Goal: Information Seeking & Learning: Learn about a topic

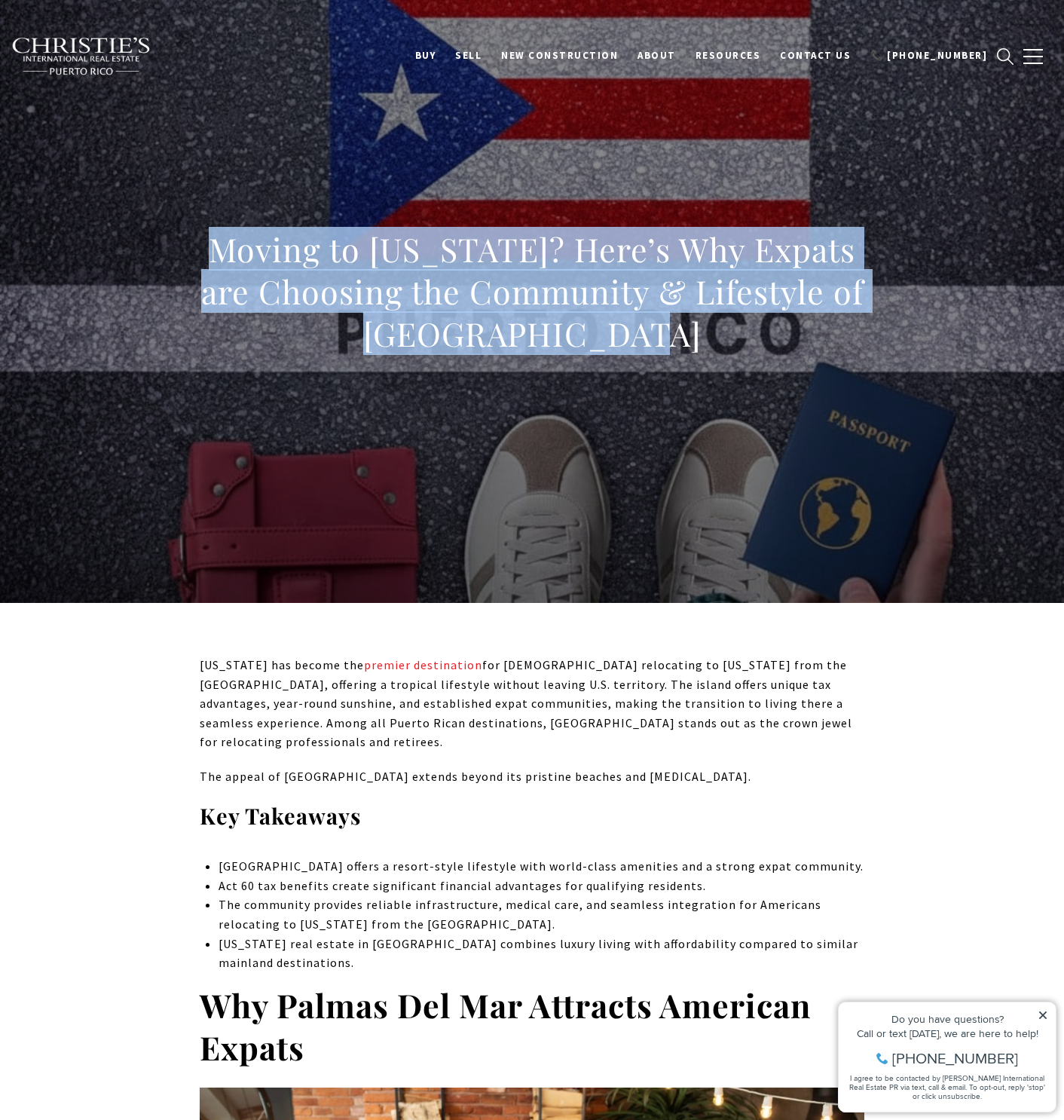
drag, startPoint x: 213, startPoint y: 258, endPoint x: 700, endPoint y: 336, distance: 493.2
click at [700, 336] on h1 "Moving to [US_STATE]? Here’s Why Expats are Choosing the Community & Lifestyle …" at bounding box center [532, 291] width 665 height 127
click at [382, 256] on h1 "Moving to [US_STATE]? Here’s Why Expats are Choosing the Community & Lifestyle …" at bounding box center [532, 291] width 665 height 127
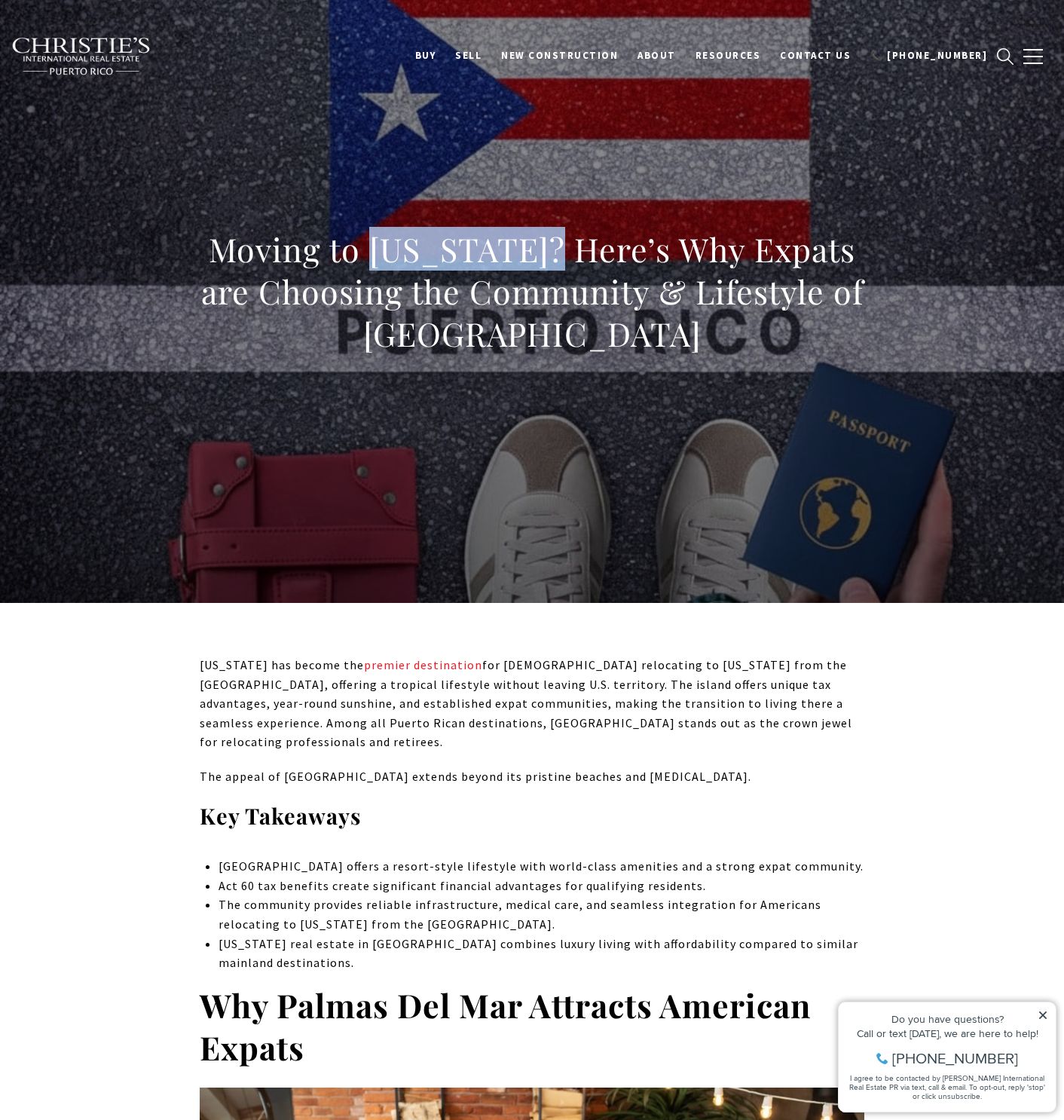
drag, startPoint x: 376, startPoint y: 252, endPoint x: 543, endPoint y: 258, distance: 167.1
click at [543, 258] on h1 "Moving to [US_STATE]? Here’s Why Expats are Choosing the Community & Lifestyle …" at bounding box center [532, 291] width 665 height 127
click at [379, 249] on h1 "Moving to [US_STATE]? Here’s Why Expats are Choosing the Community & Lifestyle …" at bounding box center [532, 291] width 665 height 127
drag, startPoint x: 370, startPoint y: 250, endPoint x: 542, endPoint y: 248, distance: 172.0
click at [542, 248] on h1 "Moving to [US_STATE]? Here’s Why Expats are Choosing the Community & Lifestyle …" at bounding box center [532, 291] width 665 height 127
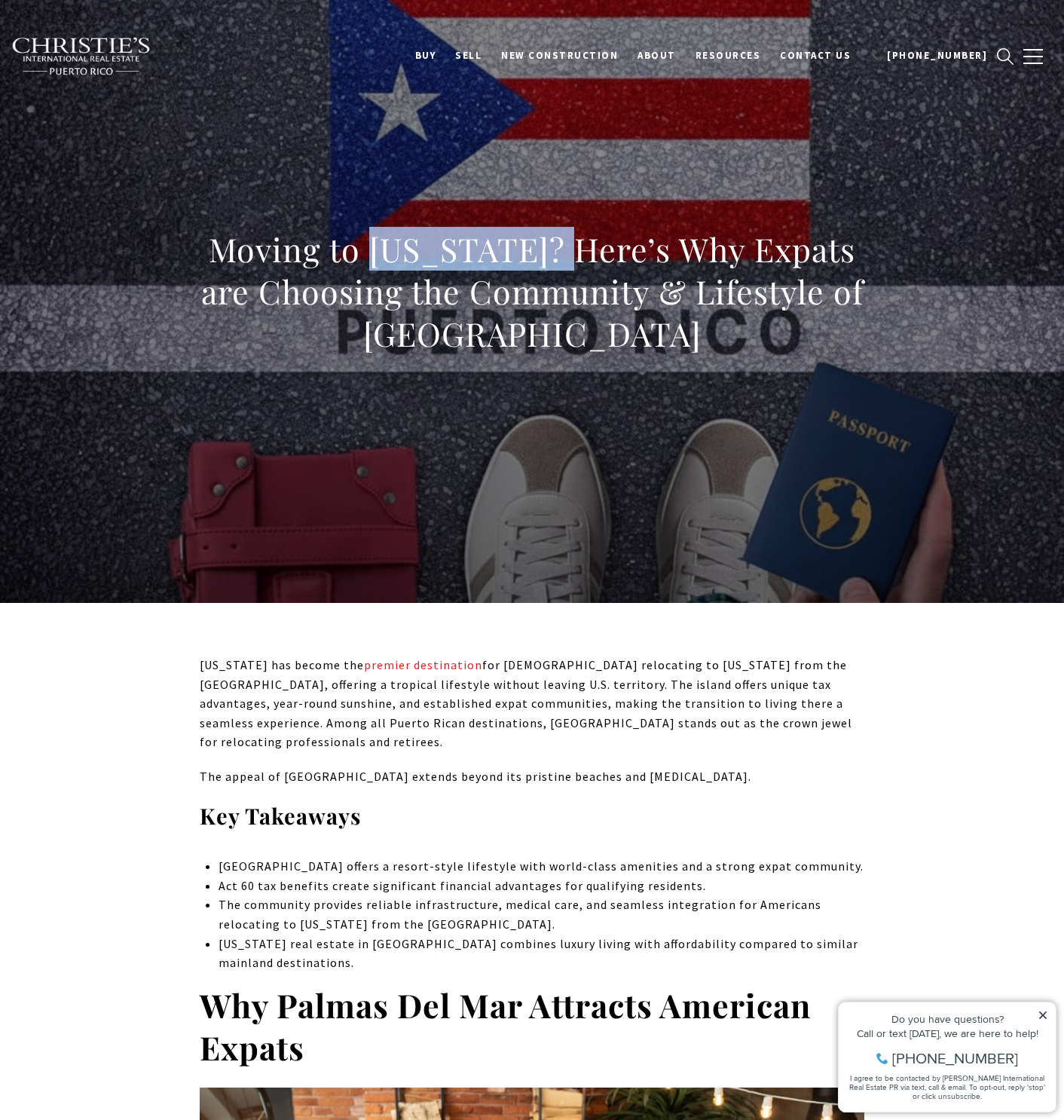
drag, startPoint x: 566, startPoint y: 247, endPoint x: 372, endPoint y: 247, distance: 194.0
click at [372, 247] on h1 "Moving to [US_STATE]? Here’s Why Expats are Choosing the Community & Lifestyle …" at bounding box center [532, 291] width 665 height 127
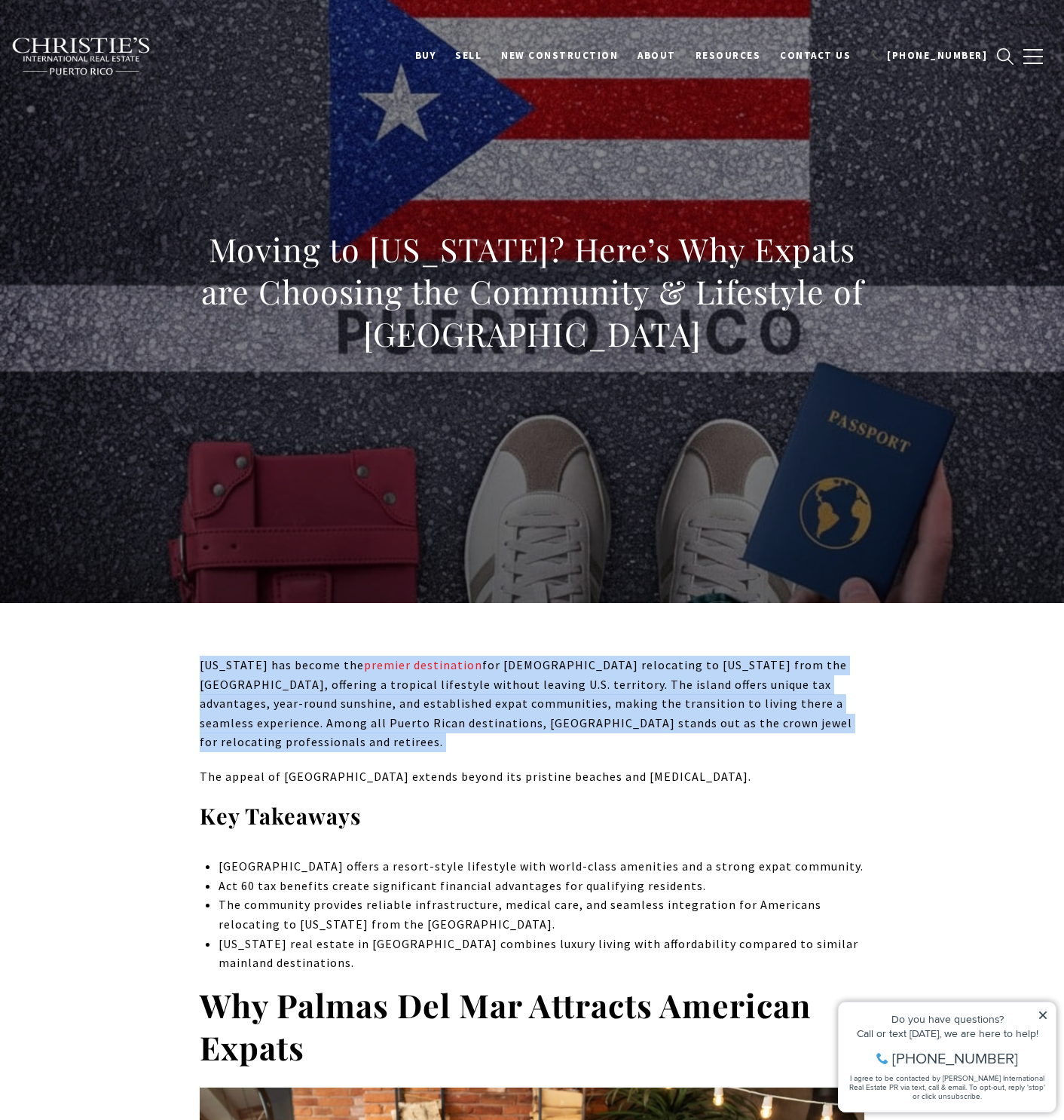
drag, startPoint x: 197, startPoint y: 665, endPoint x: 791, endPoint y: 733, distance: 597.9
click at [788, 728] on p "[US_STATE] has become the premier destination for [DEMOGRAPHIC_DATA] relocating…" at bounding box center [532, 704] width 665 height 96
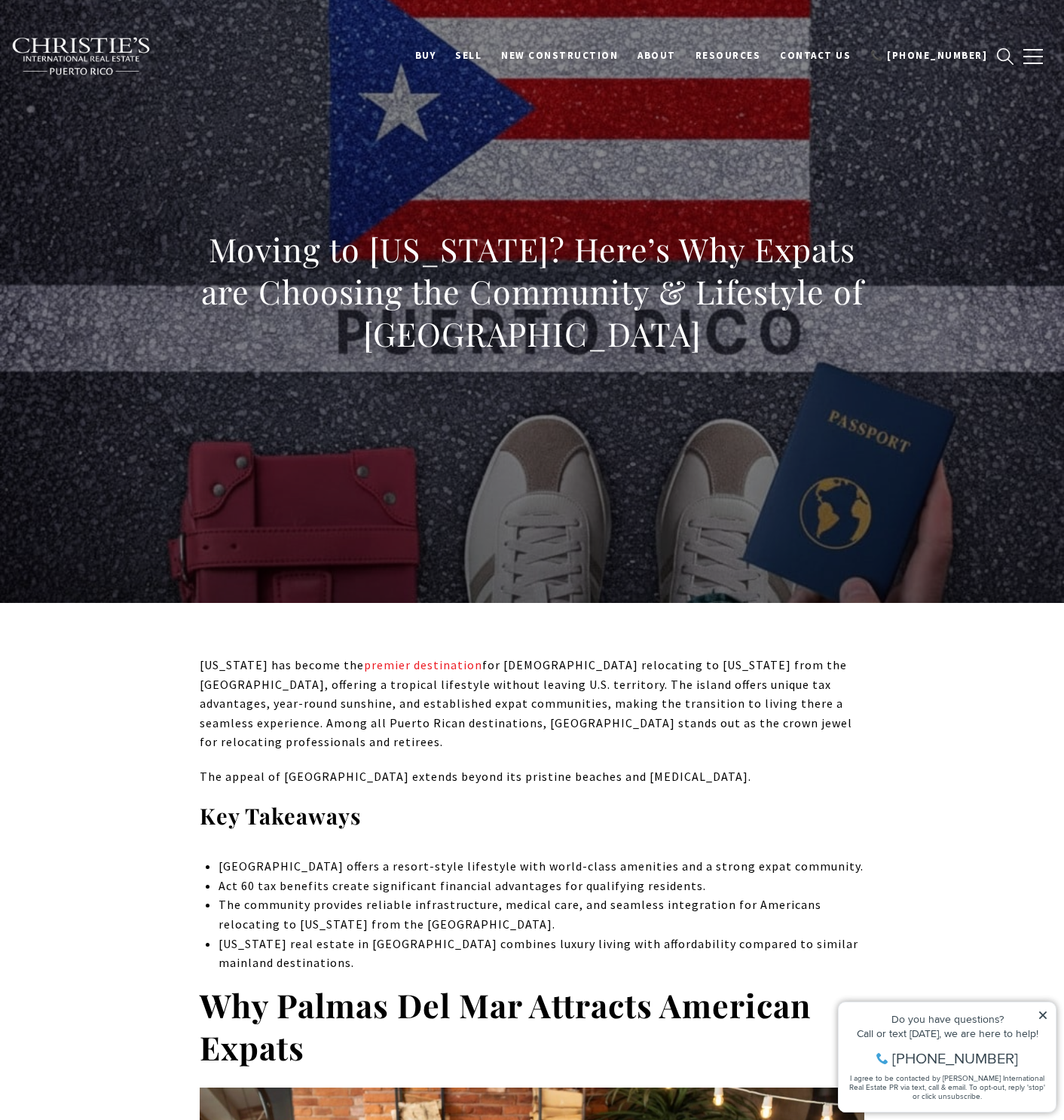
click at [551, 681] on p "[US_STATE] has become the premier destination for [DEMOGRAPHIC_DATA] relocating…" at bounding box center [532, 704] width 665 height 96
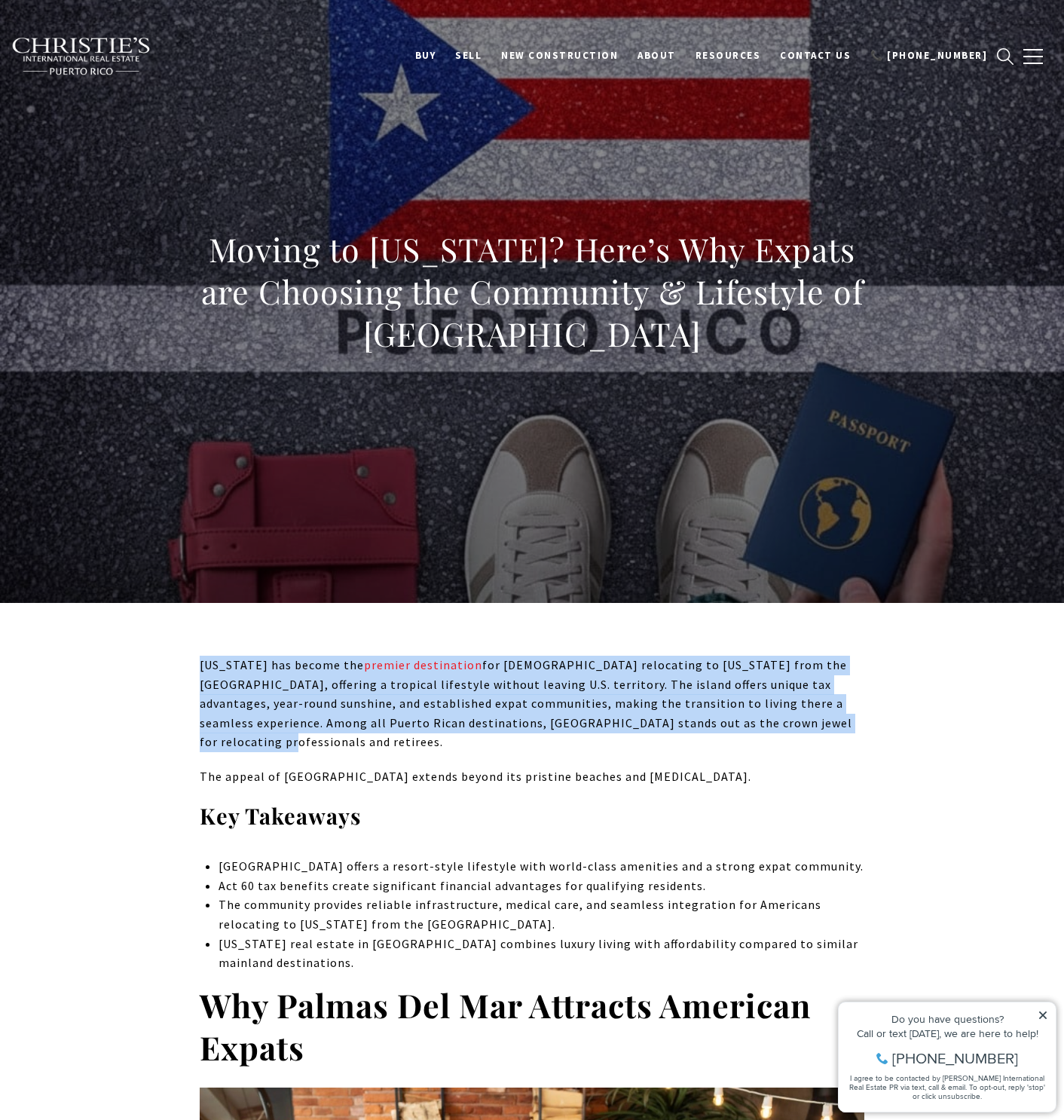
drag, startPoint x: 196, startPoint y: 662, endPoint x: 779, endPoint y: 716, distance: 585.5
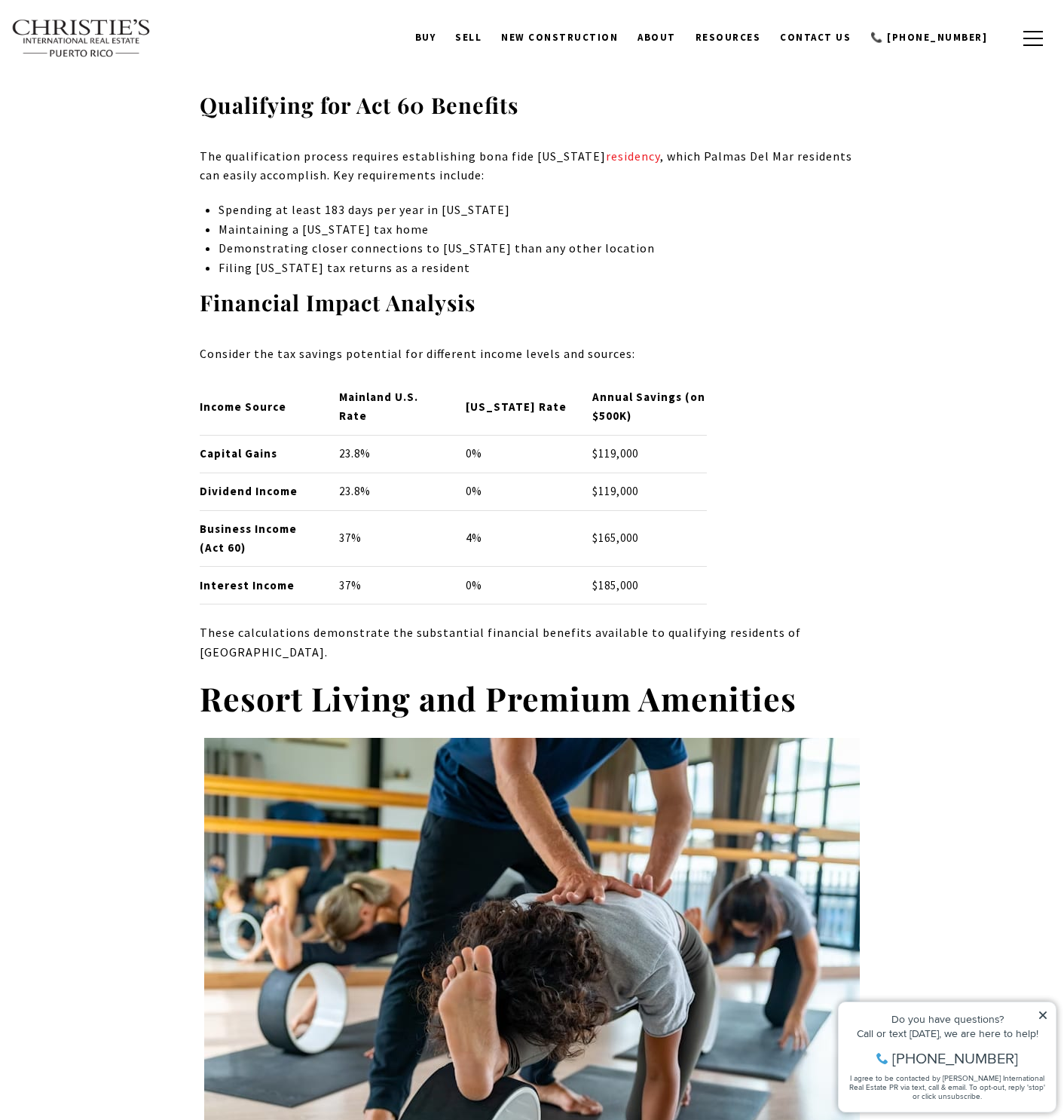
scroll to position [2731, 0]
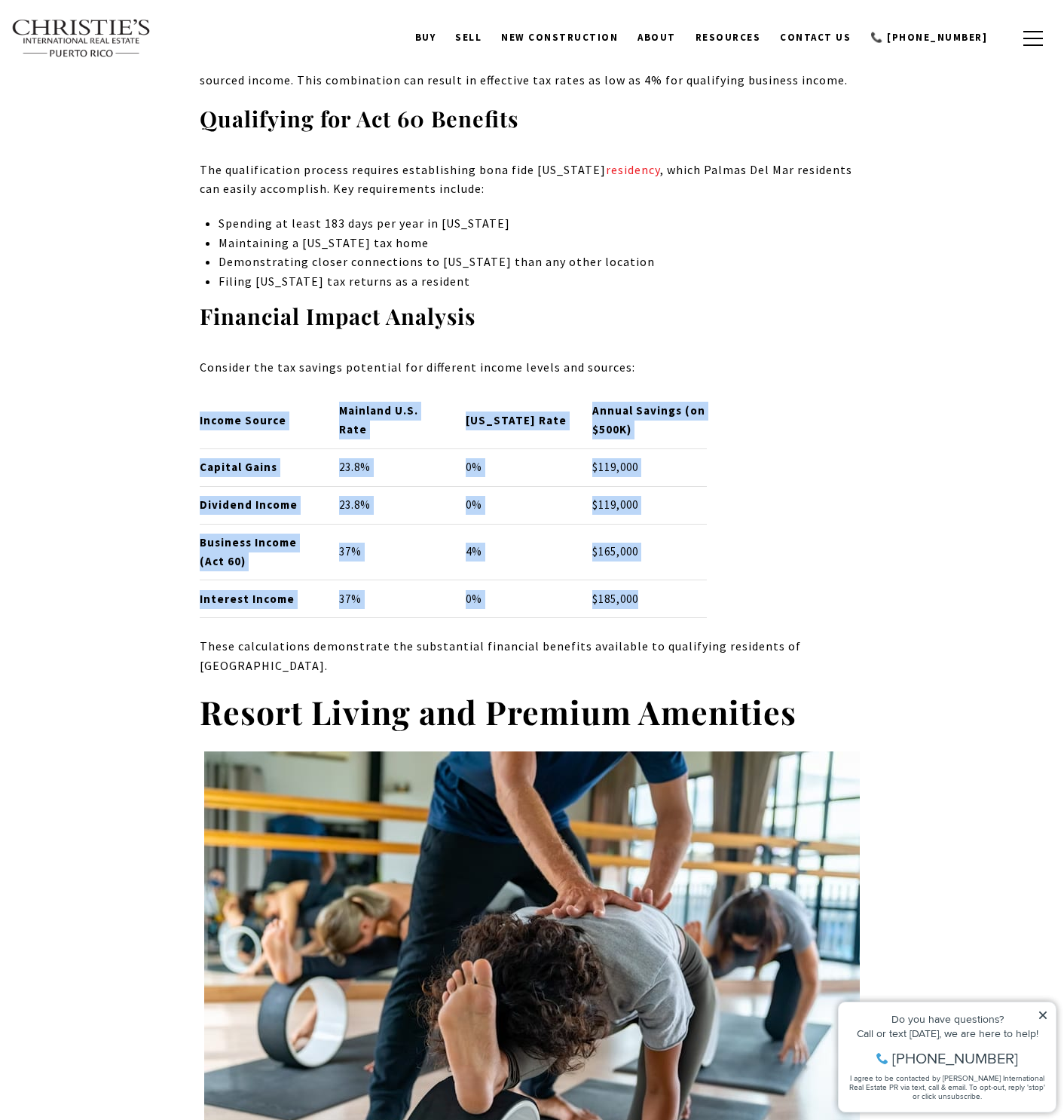
drag, startPoint x: 194, startPoint y: 395, endPoint x: 655, endPoint y: 544, distance: 484.5
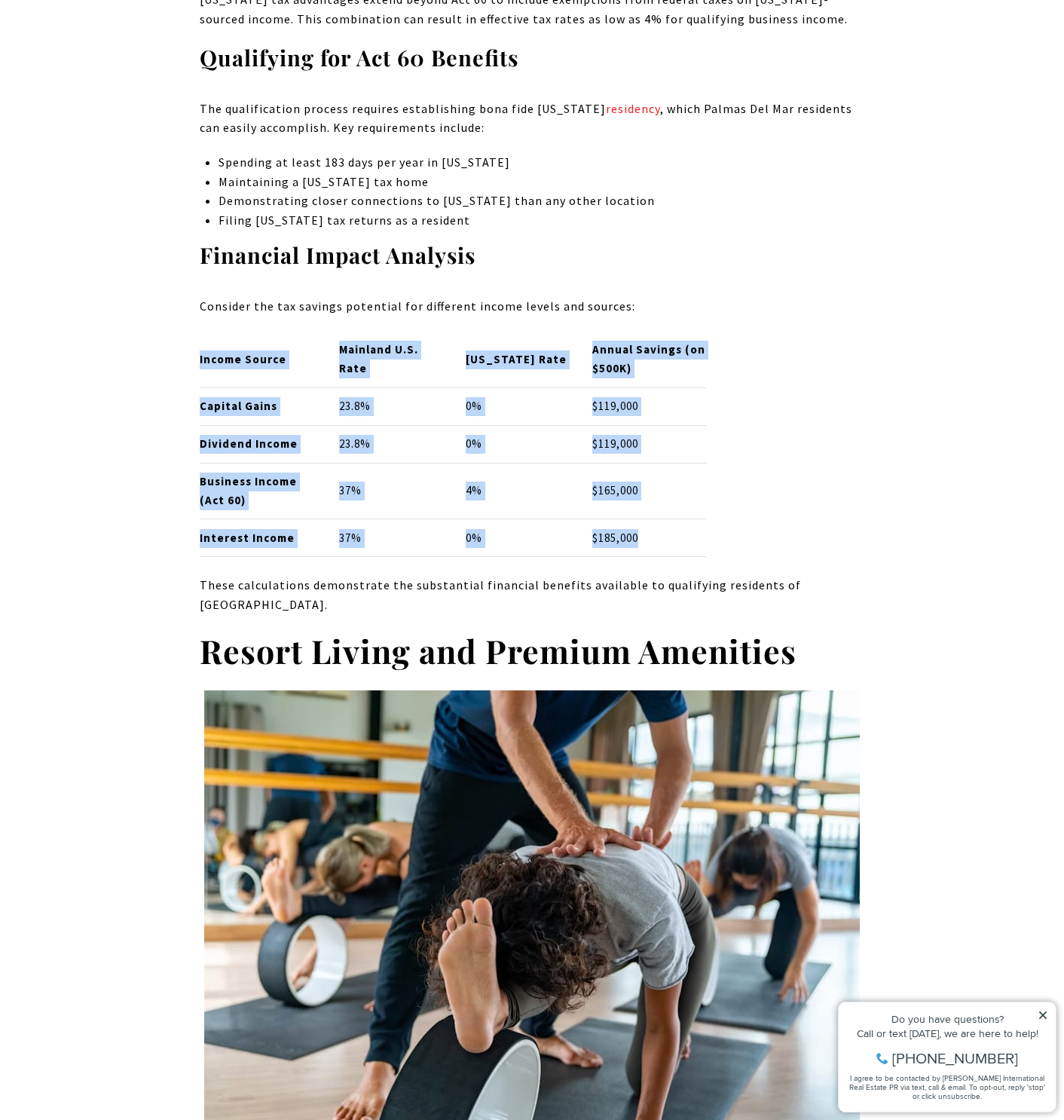
scroll to position [2793, 0]
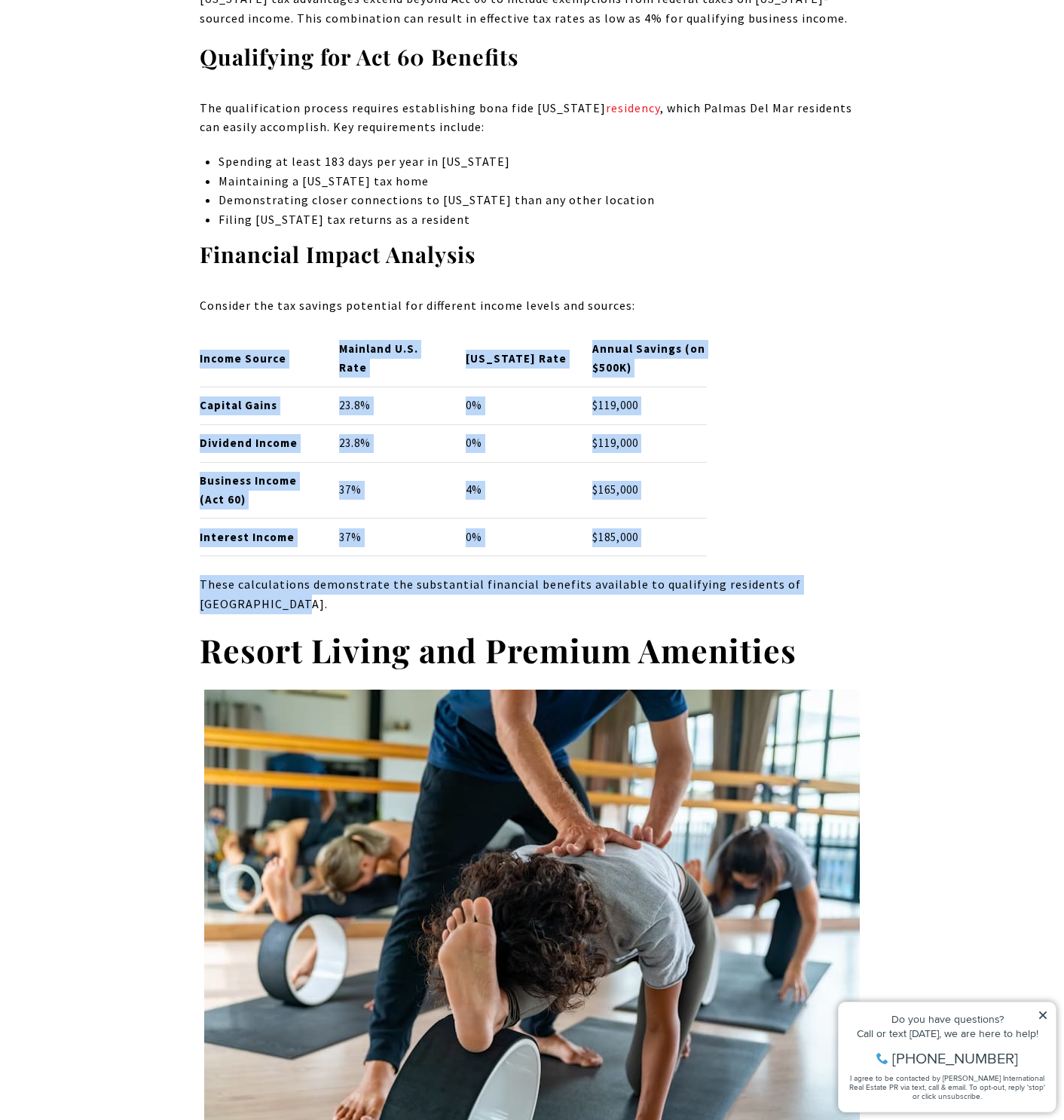
drag, startPoint x: 228, startPoint y: 538, endPoint x: 196, endPoint y: 323, distance: 217.4
click at [217, 396] on p "Capital Gains" at bounding box center [257, 405] width 115 height 19
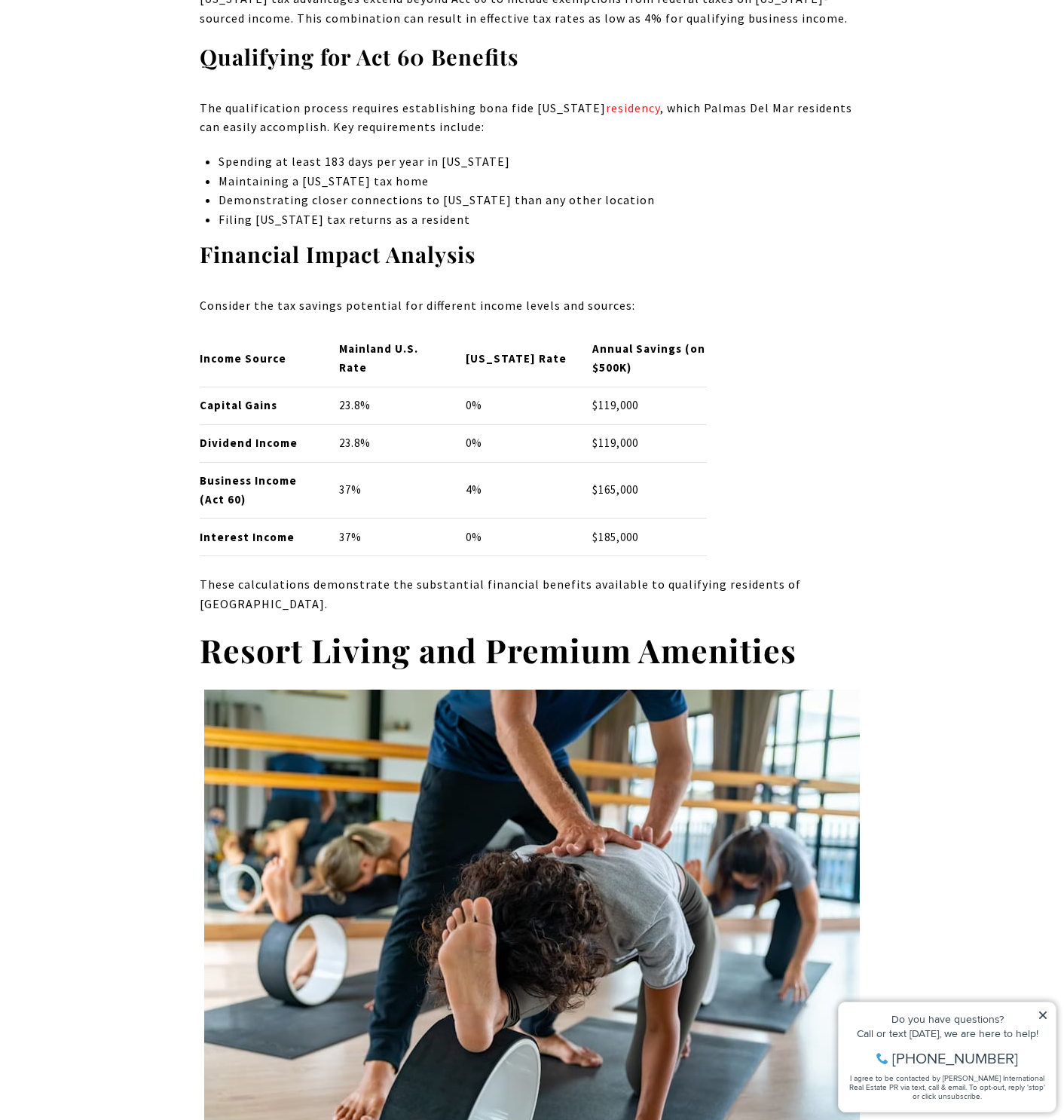
click at [217, 396] on p "Capital Gains" at bounding box center [257, 405] width 115 height 19
click at [222, 436] on strong "Dividend Income" at bounding box center [248, 443] width 98 height 15
click at [223, 473] on strong "Business Income (Act 60)" at bounding box center [248, 489] width 97 height 33
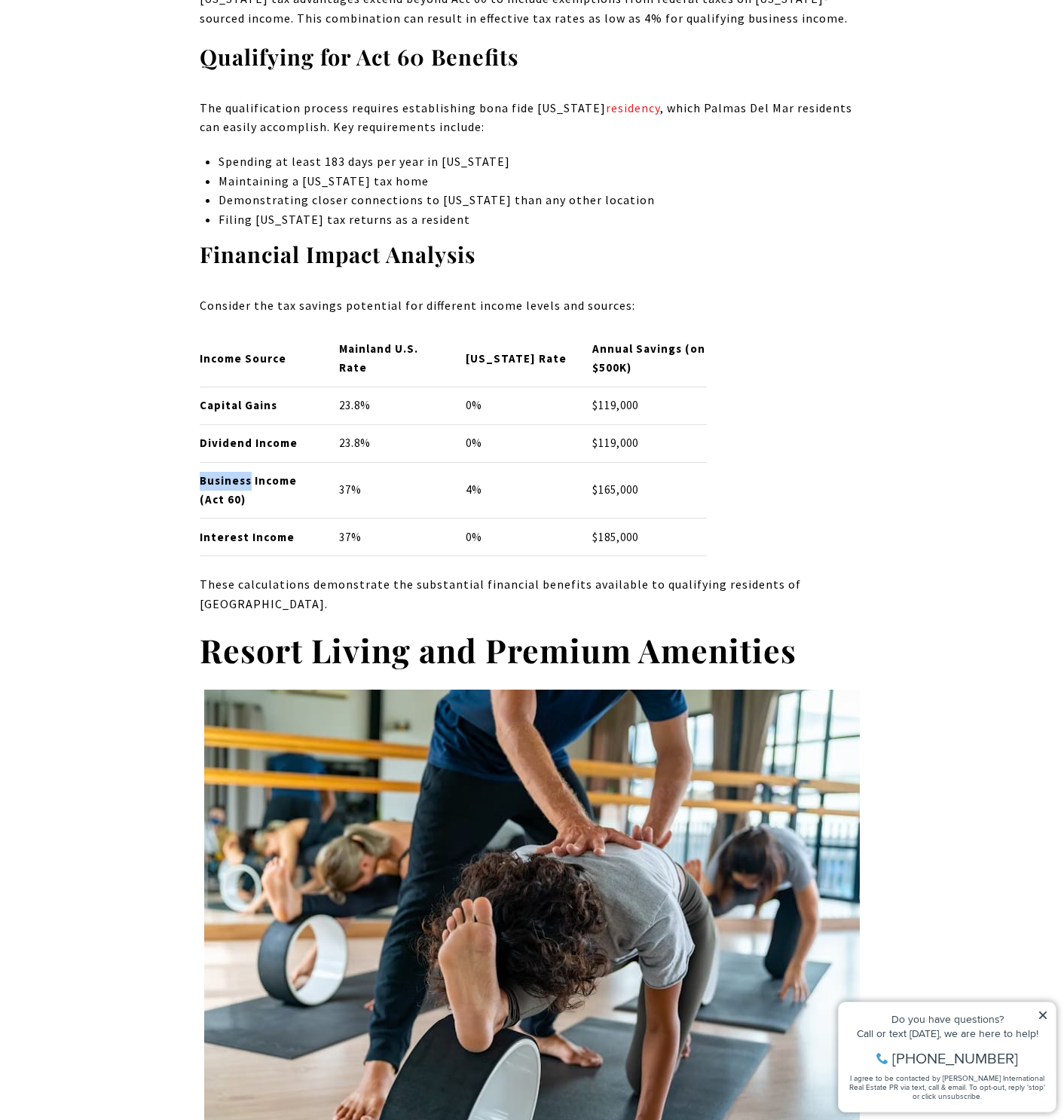
click at [223, 473] on strong "Business Income (Act 60)" at bounding box center [248, 489] width 97 height 33
click at [217, 398] on strong "Capital Gains" at bounding box center [239, 405] width 78 height 15
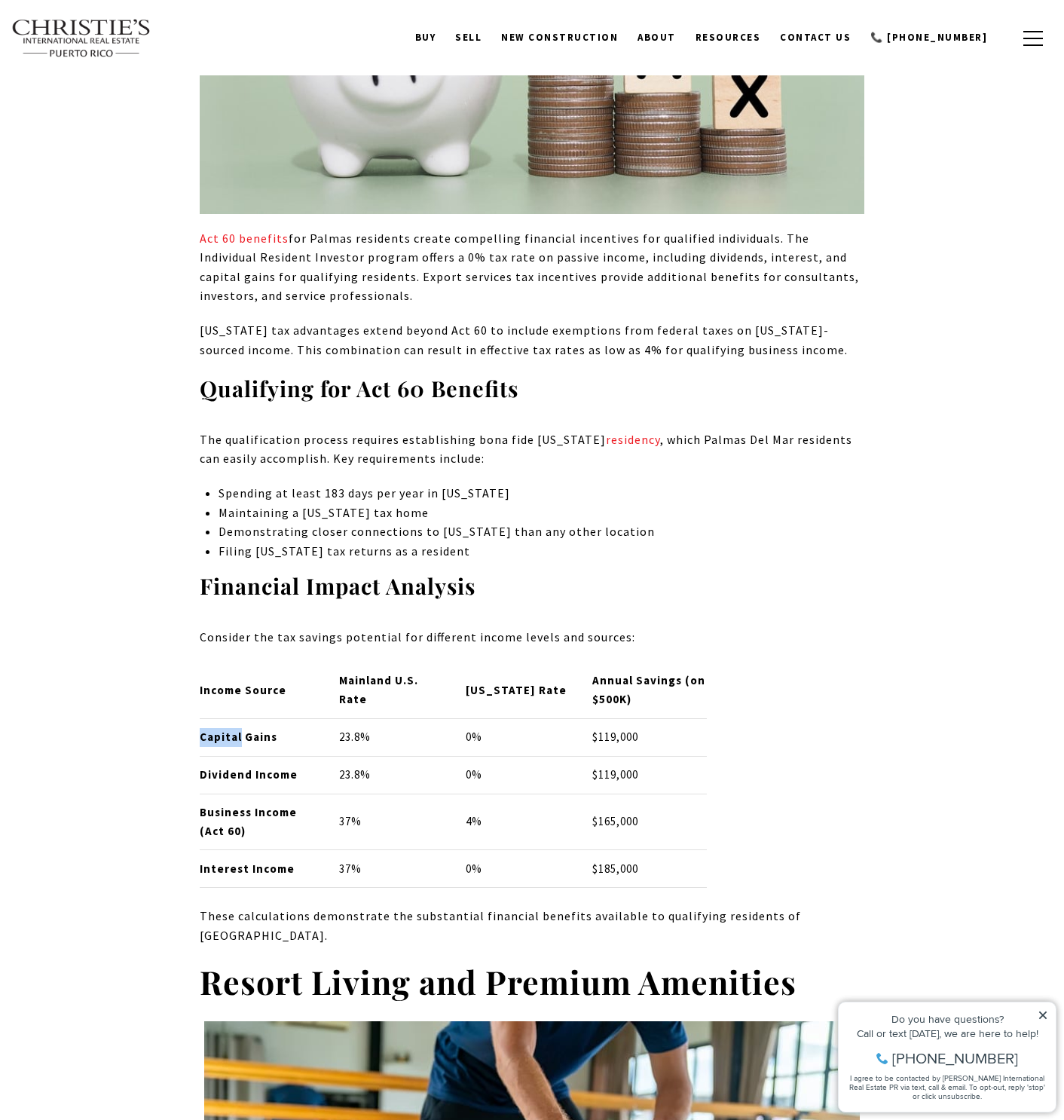
scroll to position [2413, 0]
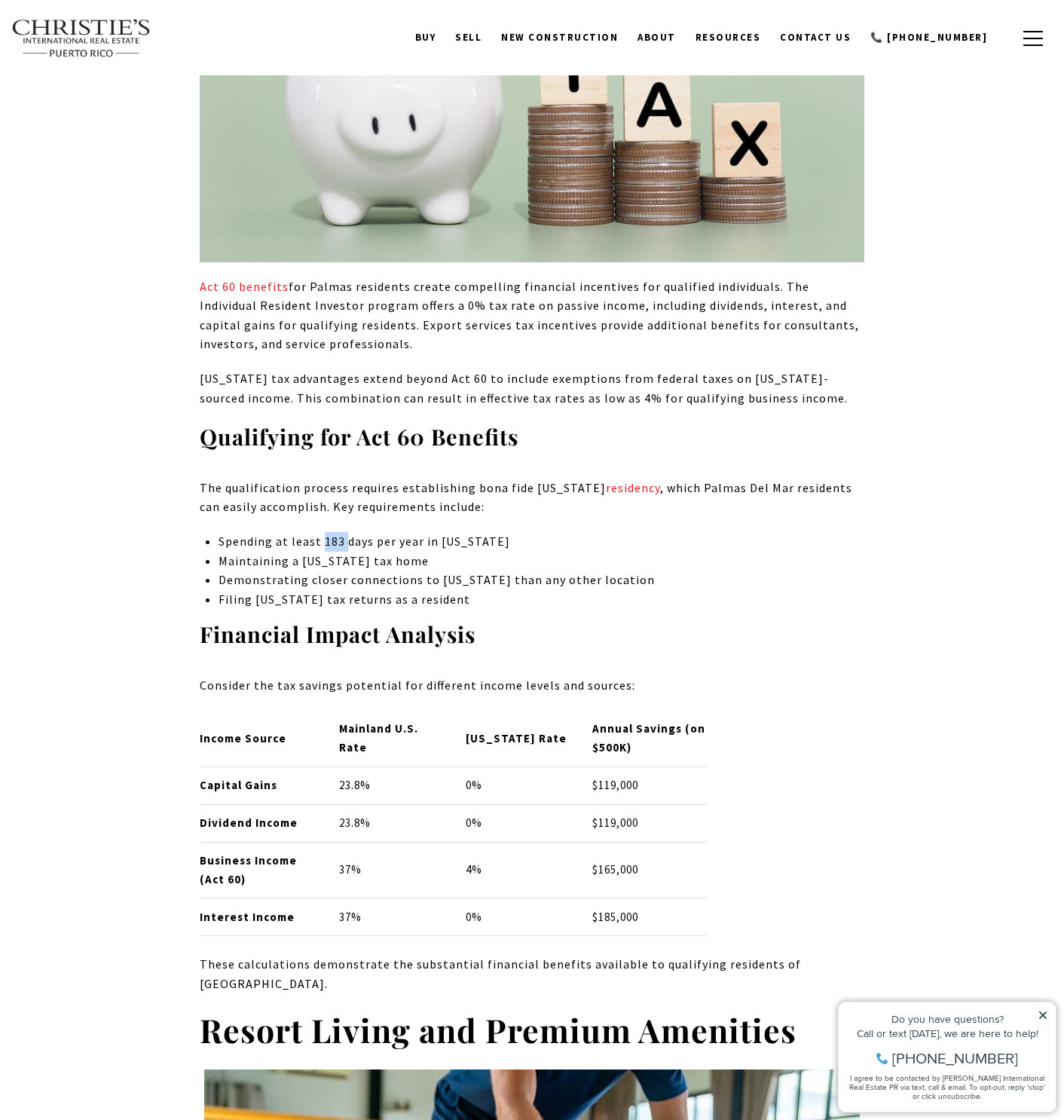
drag, startPoint x: 322, startPoint y: 487, endPoint x: 346, endPoint y: 481, distance: 24.7
click at [346, 532] on p "Spending at least 183 days per year in [US_STATE]" at bounding box center [541, 542] width 646 height 19
click at [262, 532] on p "Spending at least 183 days per year in [US_STATE]" at bounding box center [541, 542] width 646 height 19
drag, startPoint x: 321, startPoint y: 486, endPoint x: 348, endPoint y: 483, distance: 27.2
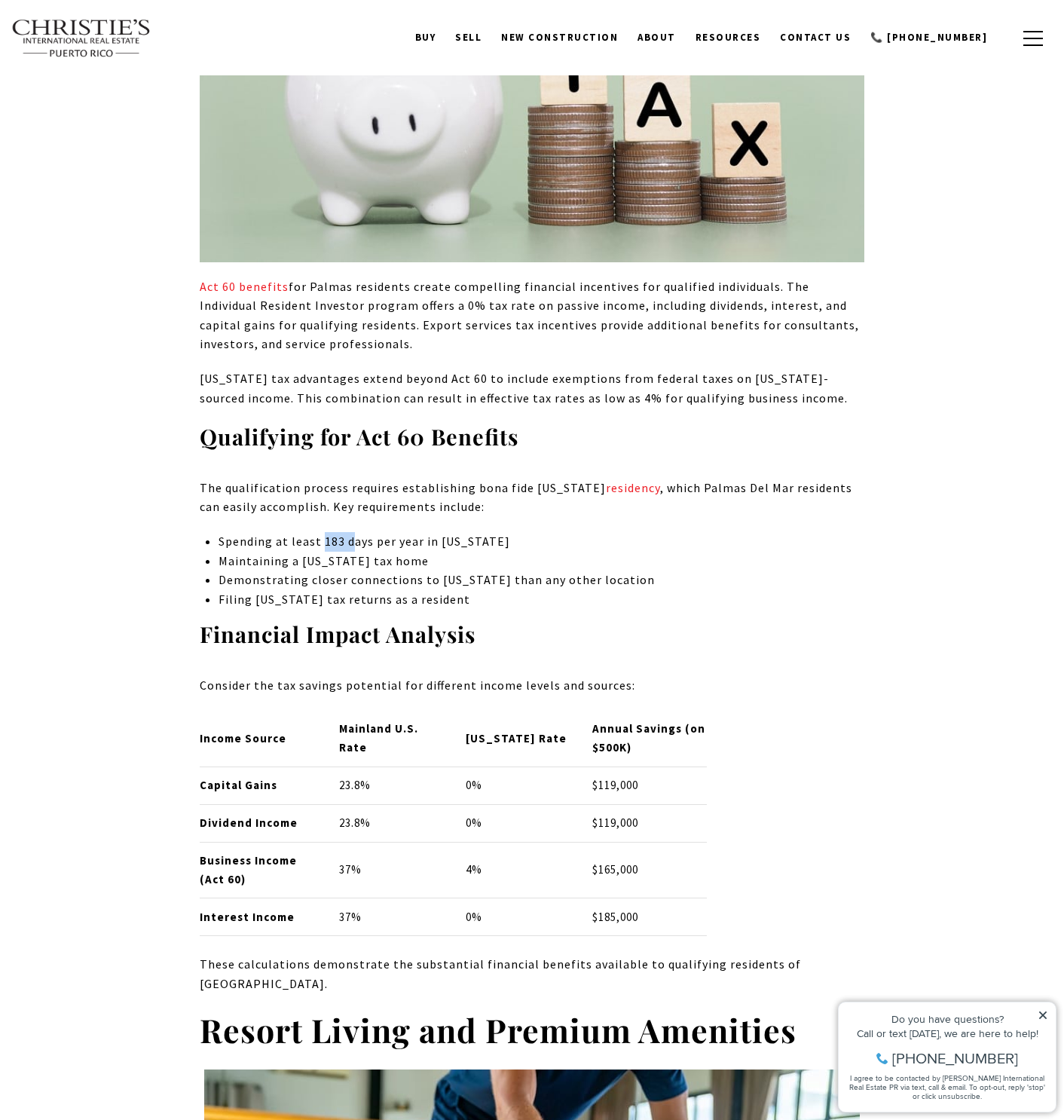
click at [348, 532] on p "Spending at least 183 days per year in [US_STATE]" at bounding box center [541, 542] width 646 height 19
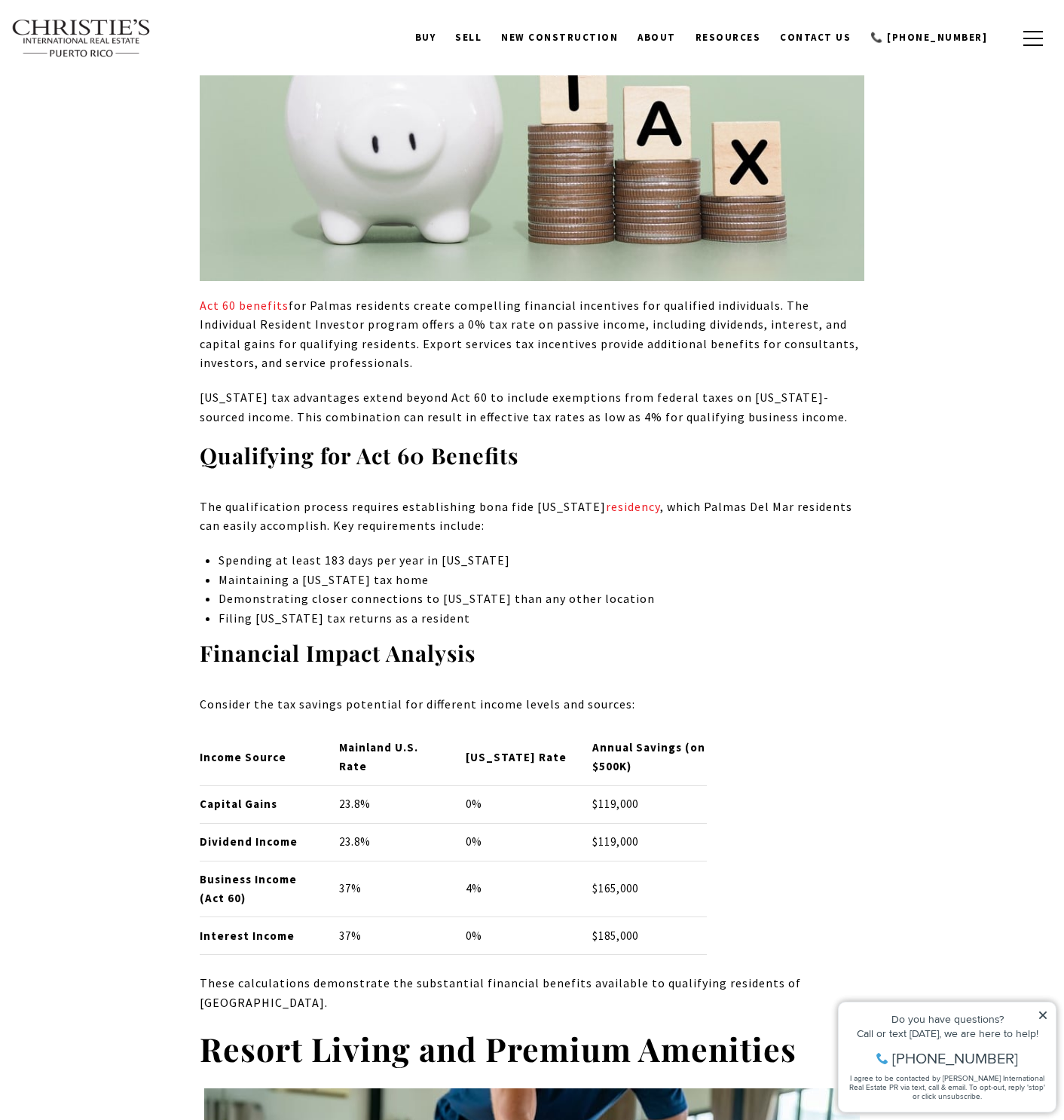
click at [254, 497] on p "The qualification process requires establishing bona fide [US_STATE] residency …" at bounding box center [532, 517] width 665 height 39
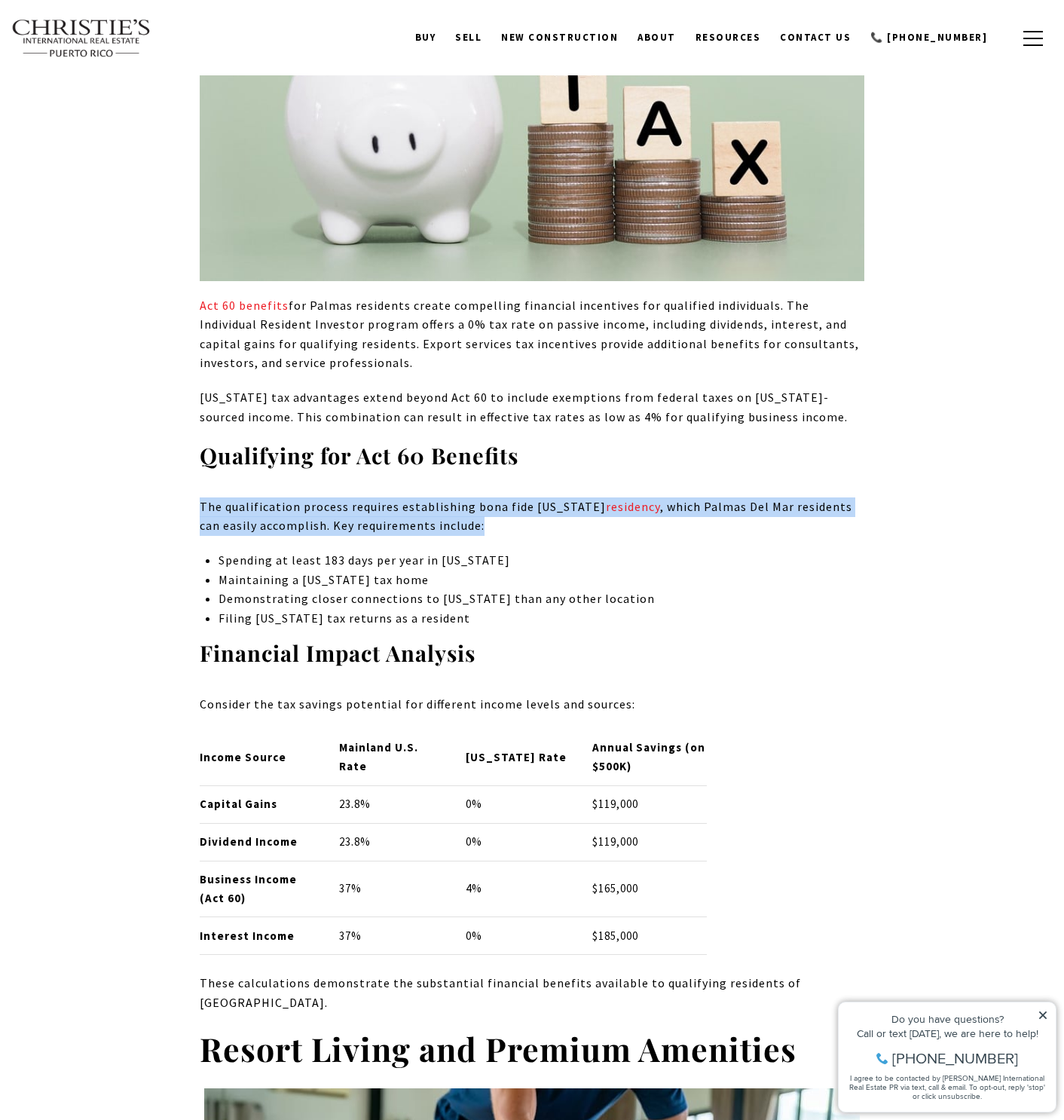
drag, startPoint x: 192, startPoint y: 442, endPoint x: 506, endPoint y: 460, distance: 314.5
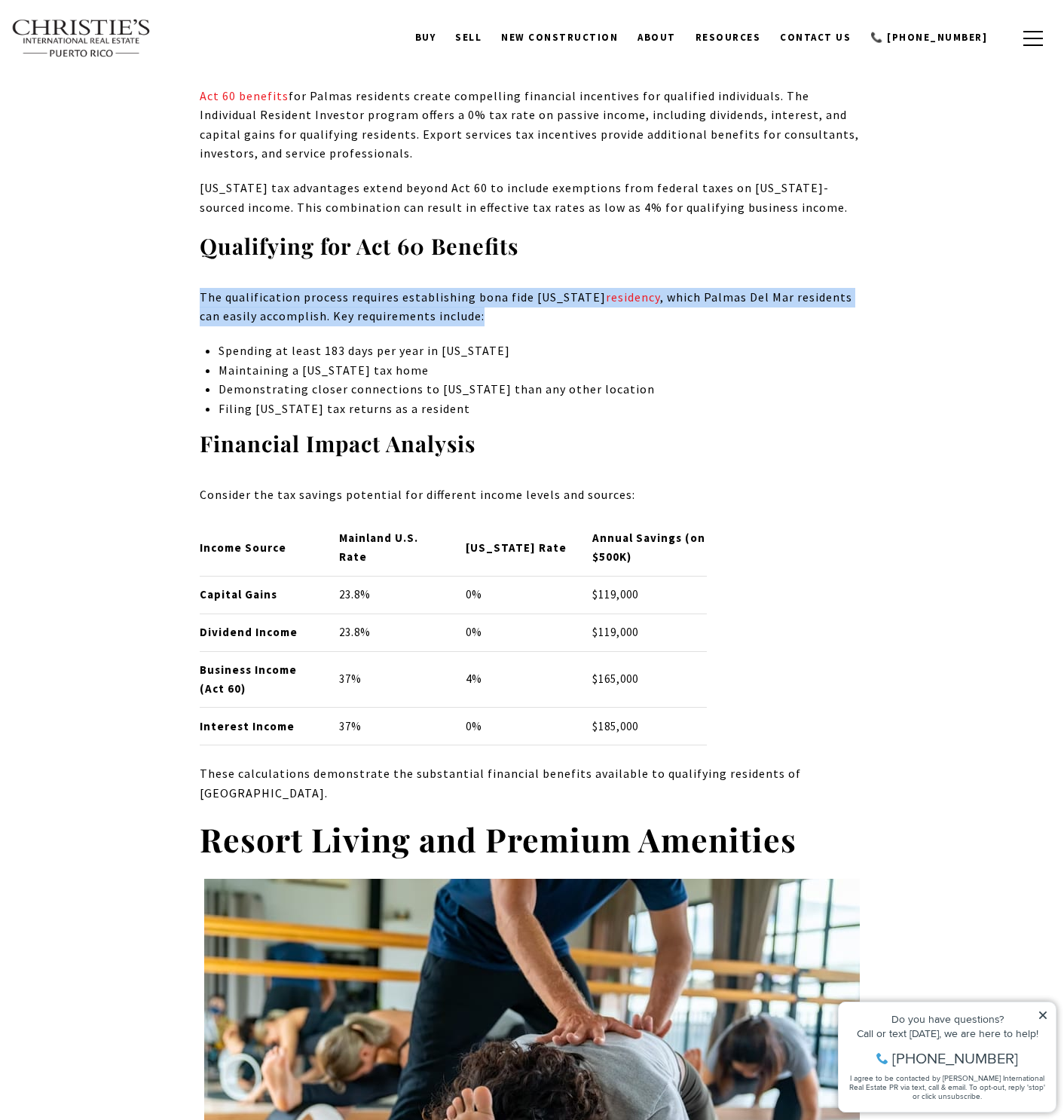
scroll to position [2606, 0]
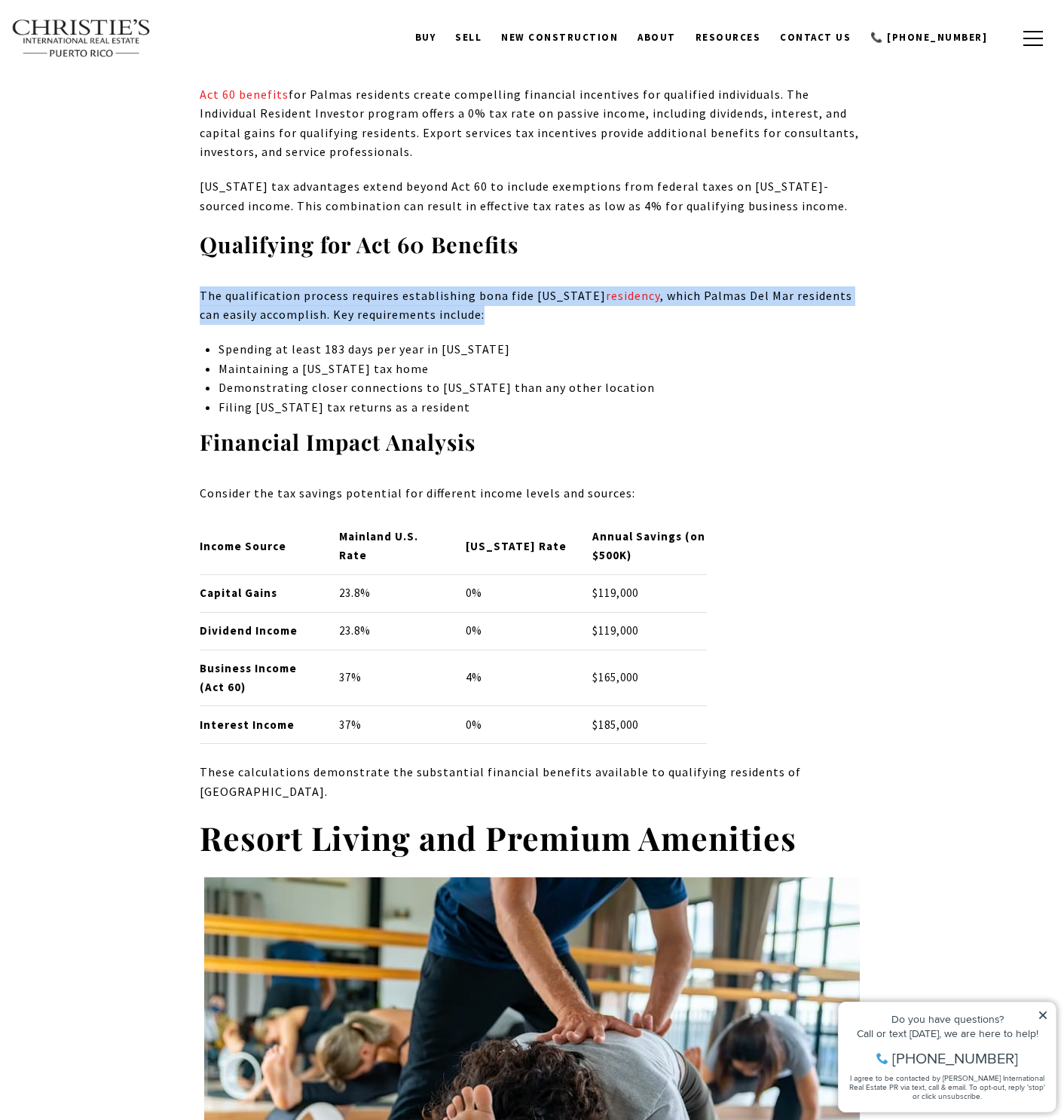
drag, startPoint x: 471, startPoint y: 344, endPoint x: 214, endPoint y: 294, distance: 261.8
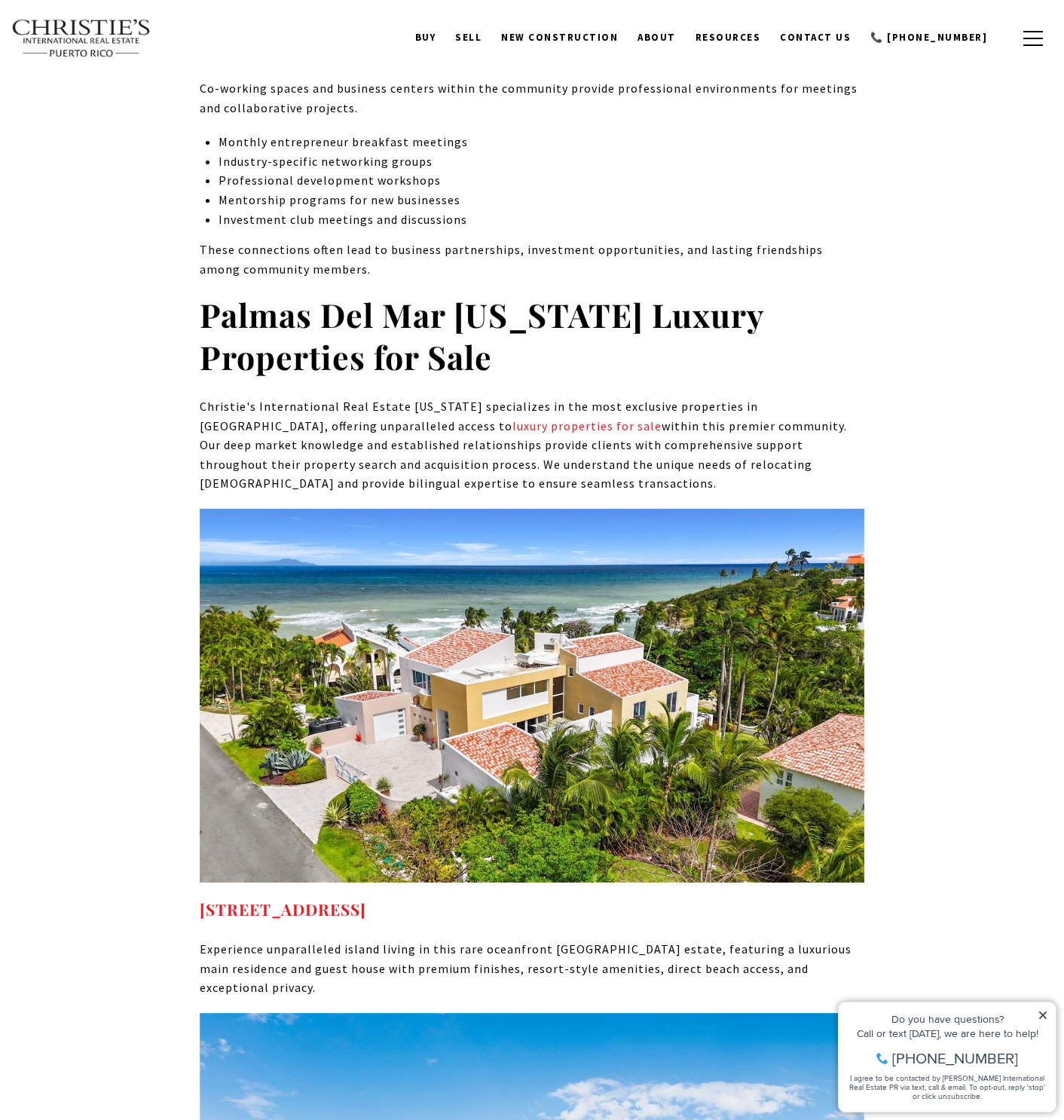
scroll to position [7346, 0]
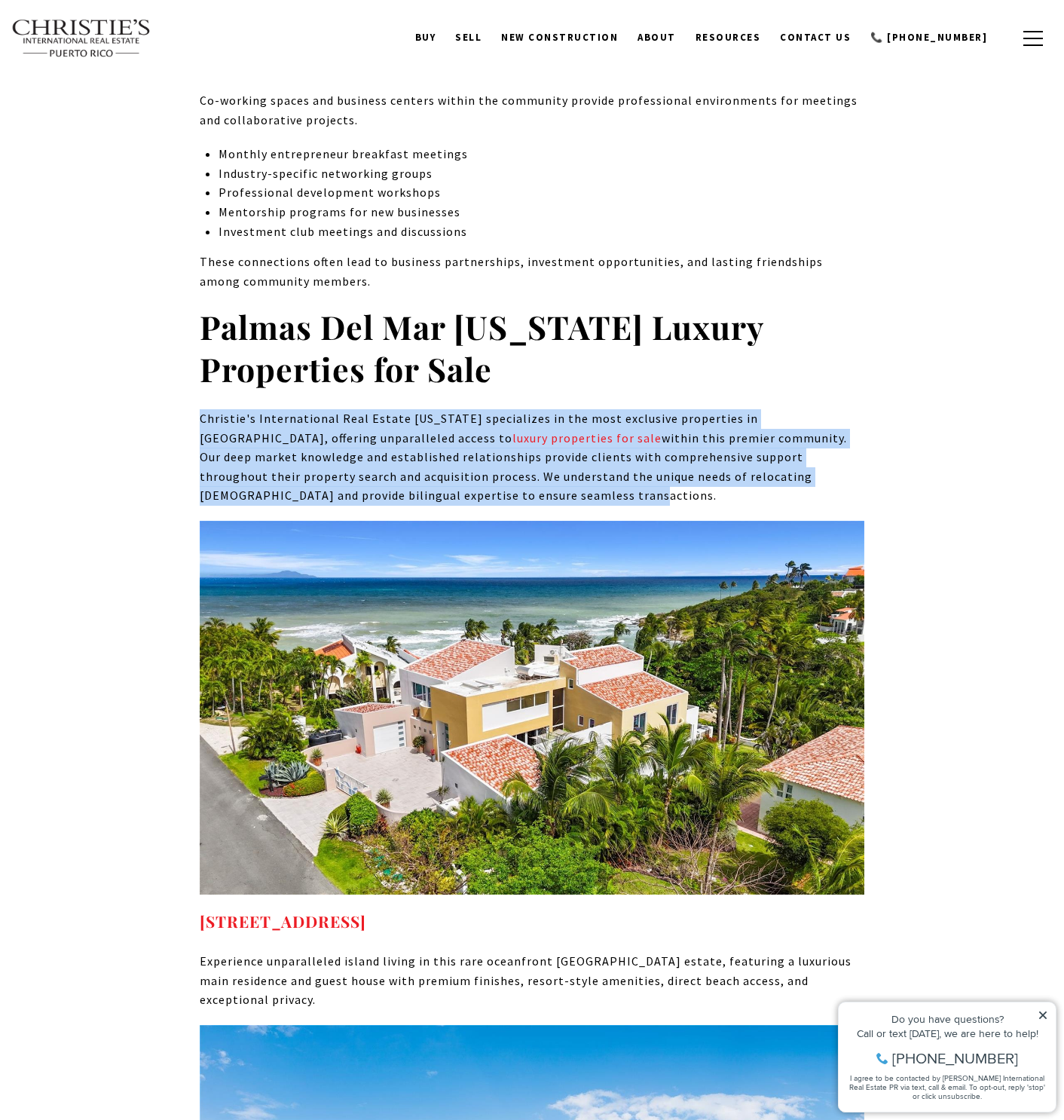
drag, startPoint x: 204, startPoint y: 226, endPoint x: 445, endPoint y: 304, distance: 253.3
click at [445, 409] on p "Christie's International Real Estate [US_STATE] specializes in the most exclusi…" at bounding box center [532, 457] width 665 height 96
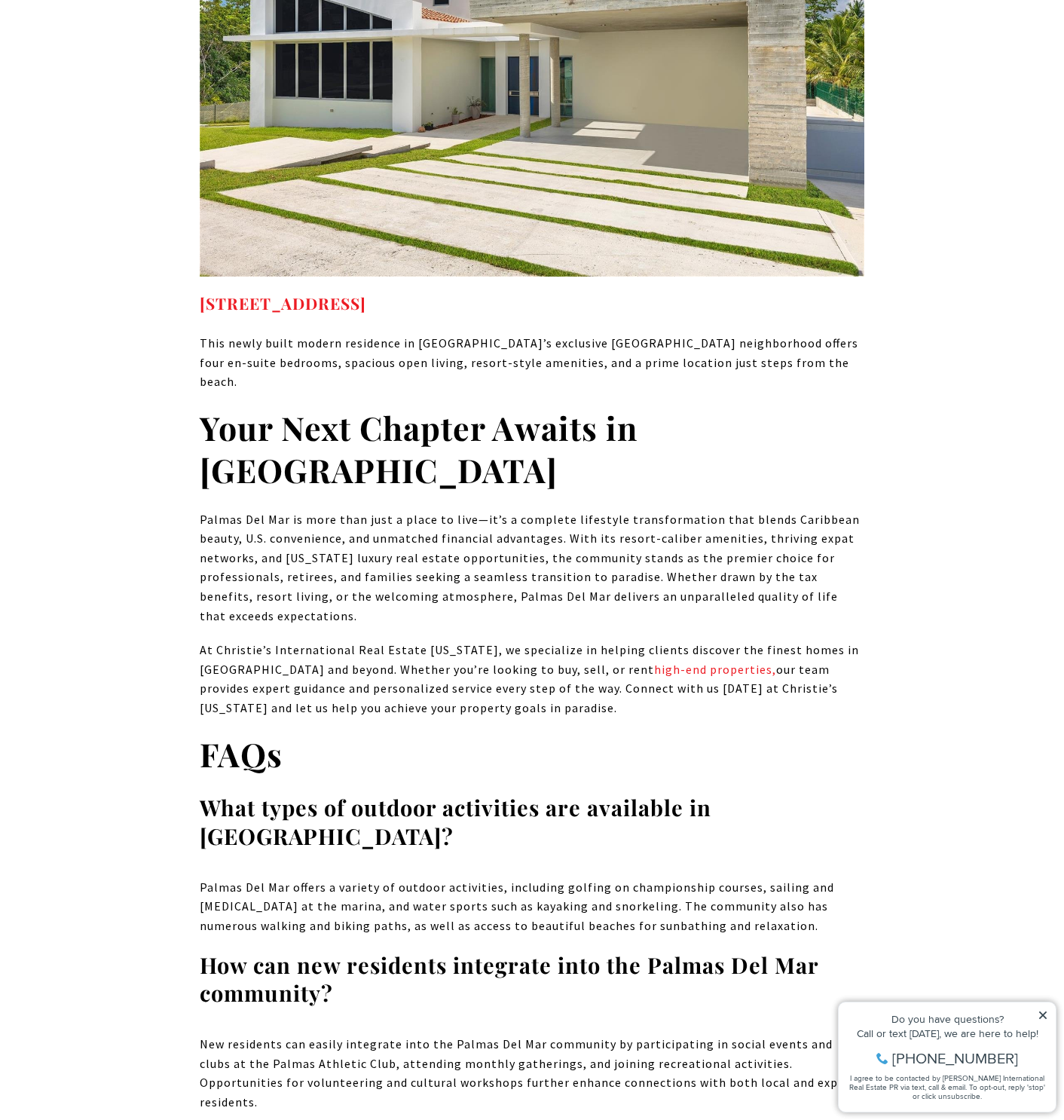
scroll to position [9495, 0]
